Goal: Task Accomplishment & Management: Use online tool/utility

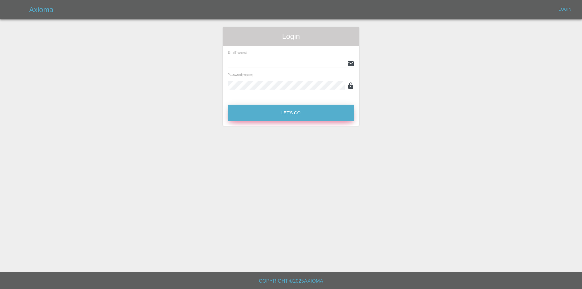
type input "[EMAIL_ADDRESS][DOMAIN_NAME]"
click at [247, 110] on button "Let's Go" at bounding box center [291, 113] width 127 height 17
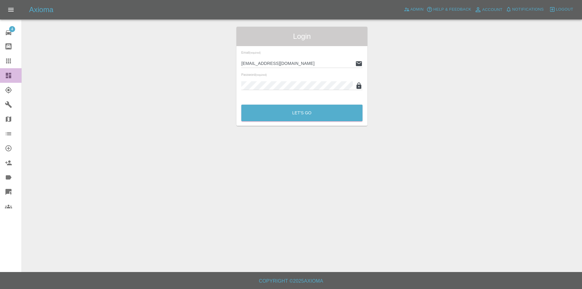
click at [9, 73] on icon at bounding box center [8, 75] width 5 height 5
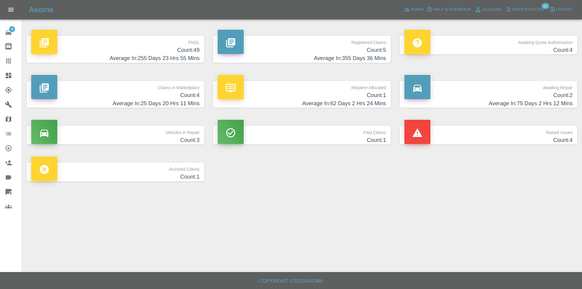
click at [120, 52] on h4 "Count: 49" at bounding box center [115, 50] width 168 height 8
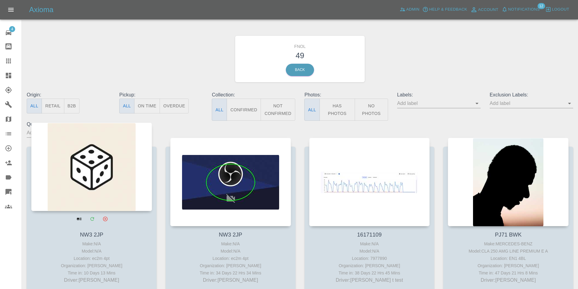
click at [95, 151] on div at bounding box center [91, 166] width 121 height 89
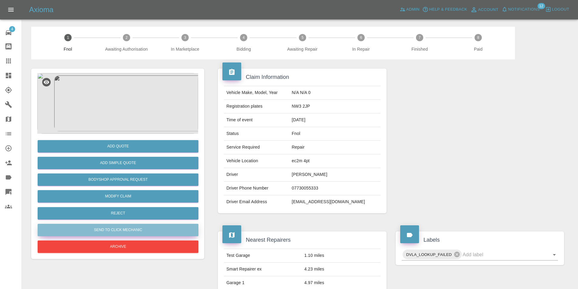
click at [126, 226] on button "Send to Click Mechanic" at bounding box center [118, 230] width 161 height 12
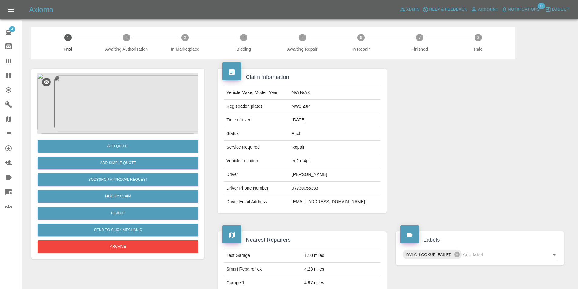
drag, startPoint x: 227, startPoint y: 207, endPoint x: 231, endPoint y: 204, distance: 4.7
click at [231, 204] on td "Driver Email Address" at bounding box center [256, 201] width 65 height 13
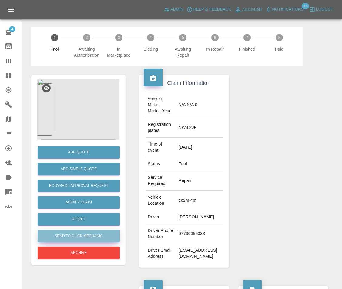
click at [100, 239] on button "Send to Click Mechanic" at bounding box center [79, 236] width 82 height 12
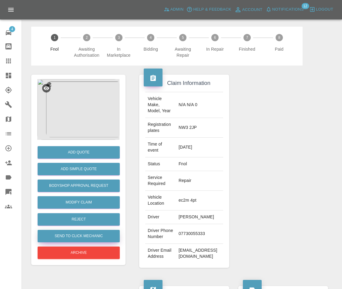
click at [78, 235] on button "Send to Click Mechanic" at bounding box center [79, 236] width 82 height 12
